Goal: Information Seeking & Learning: Understand process/instructions

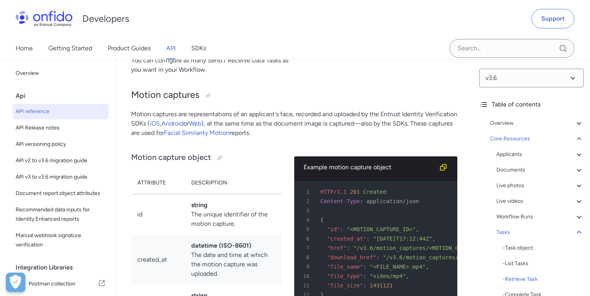
scroll to position [24338, 0]
click at [511, 172] on div "Documents" at bounding box center [539, 169] width 87 height 9
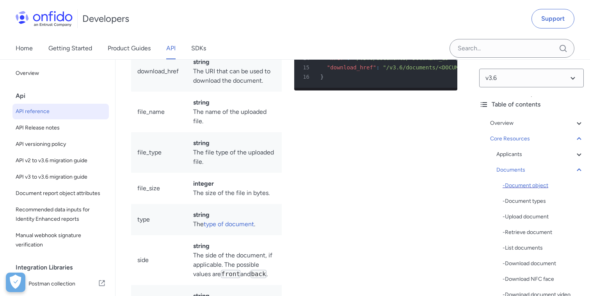
click at [529, 186] on div "- Document object" at bounding box center [543, 185] width 81 height 9
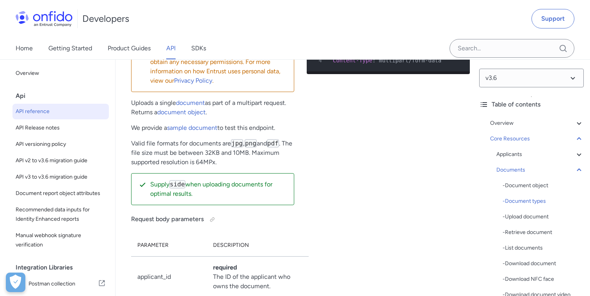
scroll to position [14562, 0]
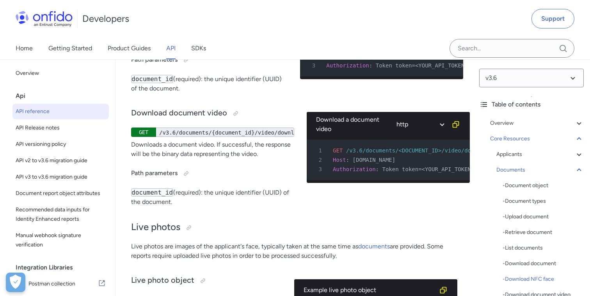
scroll to position [16163, 0]
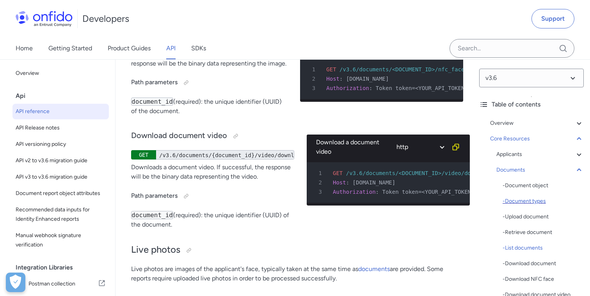
click at [536, 202] on div "- Document types" at bounding box center [543, 201] width 81 height 9
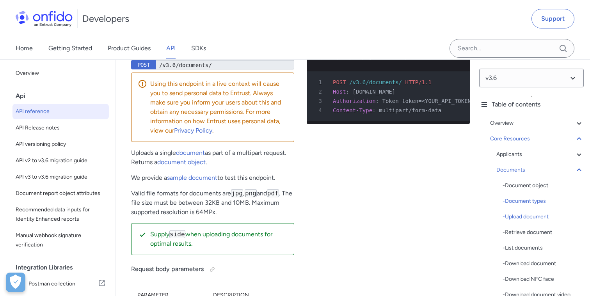
click at [528, 217] on div "- Upload document" at bounding box center [543, 216] width 81 height 9
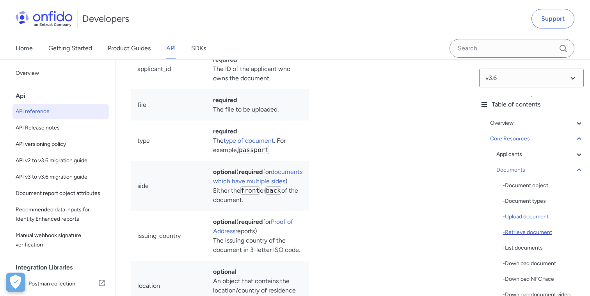
click at [530, 235] on div "- Retrieve document" at bounding box center [543, 232] width 81 height 9
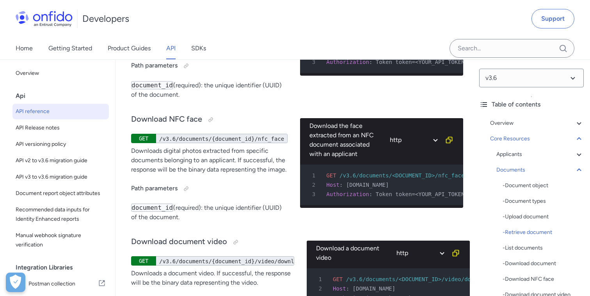
drag, startPoint x: 265, startPoint y: 107, endPoint x: 158, endPoint y: 108, distance: 106.9
drag, startPoint x: 158, startPoint y: 108, endPoint x: 260, endPoint y: 108, distance: 101.5
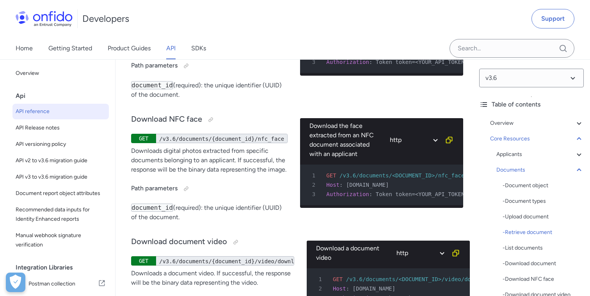
drag, startPoint x: 260, startPoint y: 108, endPoint x: 261, endPoint y: 112, distance: 4.4
copy div "/v3.6/documents/{document_id}"
